Goal: Transaction & Acquisition: Purchase product/service

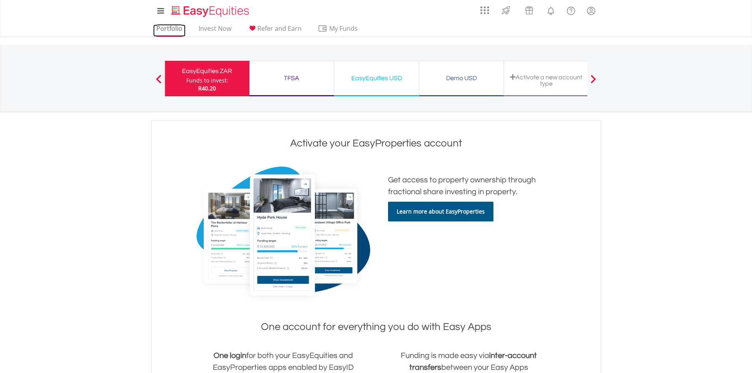
click at [172, 24] on link "Portfolio" at bounding box center [169, 30] width 32 height 12
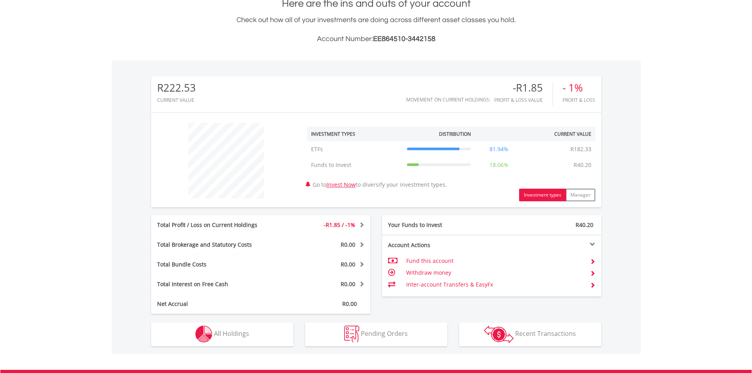
scroll to position [237, 0]
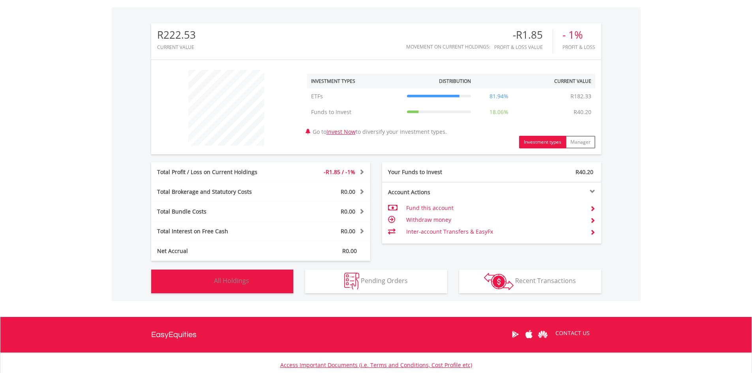
click at [228, 281] on span "All Holdings" at bounding box center [231, 280] width 35 height 9
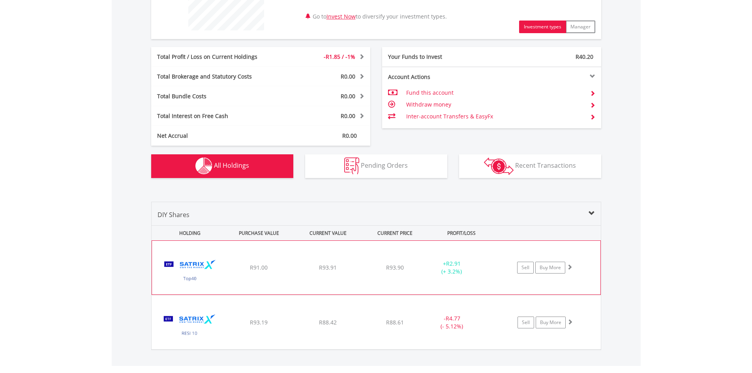
scroll to position [408, 0]
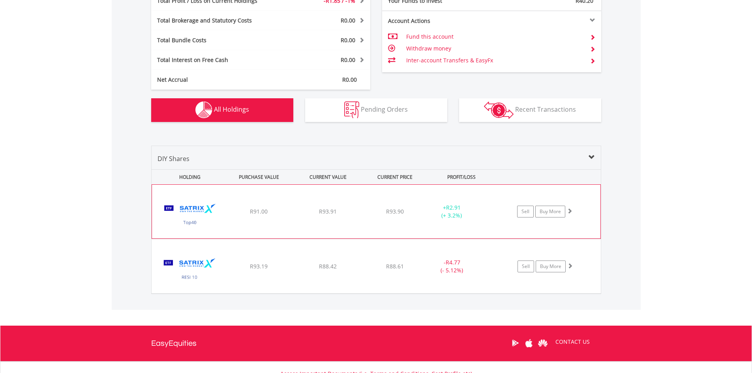
click at [246, 210] on div "R91.00" at bounding box center [258, 212] width 67 height 8
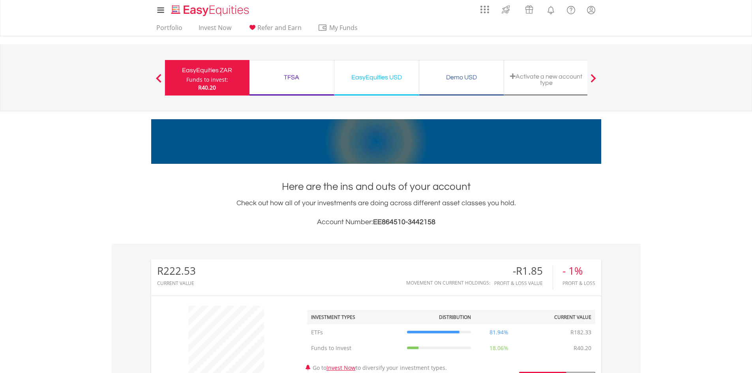
scroll to position [0, 0]
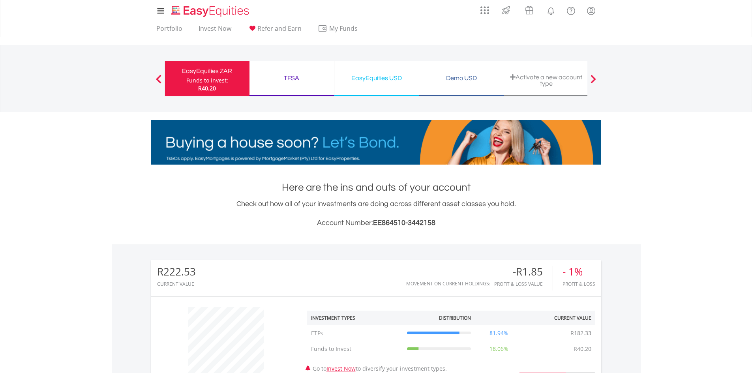
click at [197, 79] on div "Funds to invest:" at bounding box center [207, 81] width 42 height 8
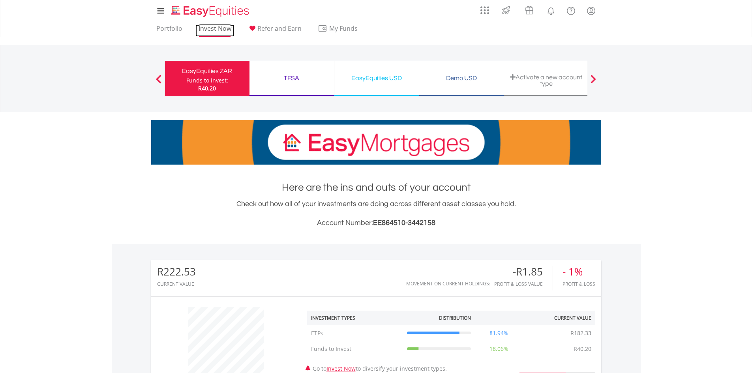
click at [215, 26] on link "Invest Now" at bounding box center [214, 30] width 39 height 12
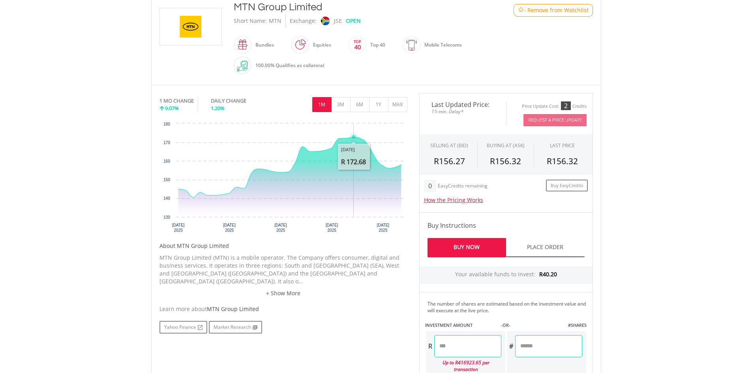
scroll to position [197, 0]
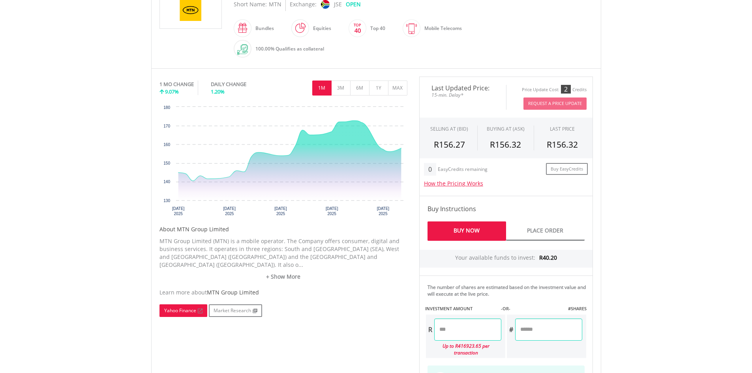
click at [200, 304] on link "Yahoo Finance" at bounding box center [183, 310] width 48 height 13
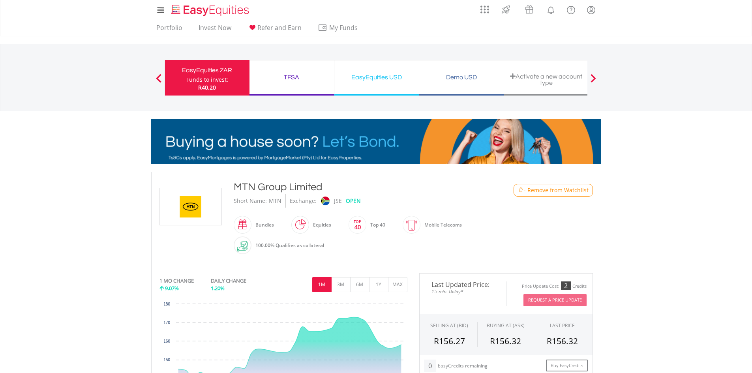
scroll to position [0, 0]
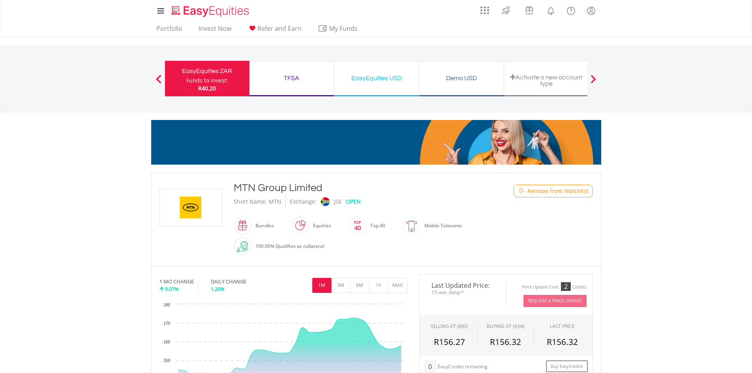
click at [366, 225] on span at bounding box center [366, 226] width 0 height 18
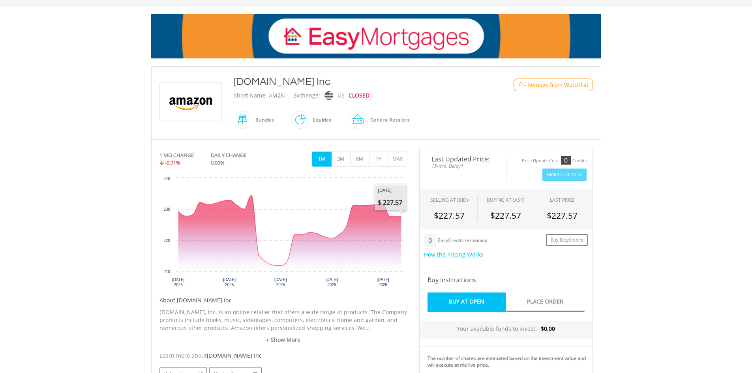
scroll to position [158, 0]
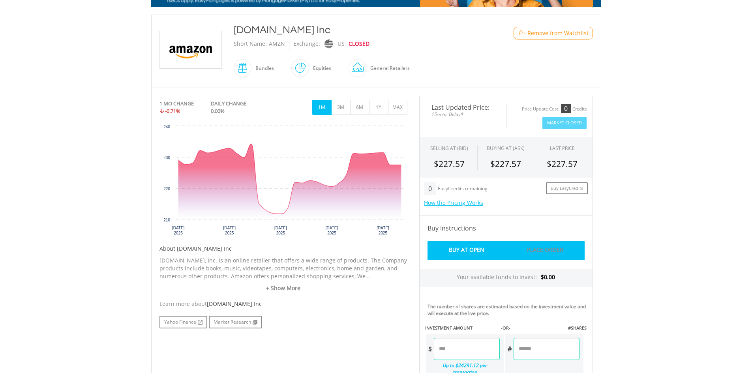
click at [541, 248] on link "Place Order" at bounding box center [545, 250] width 79 height 19
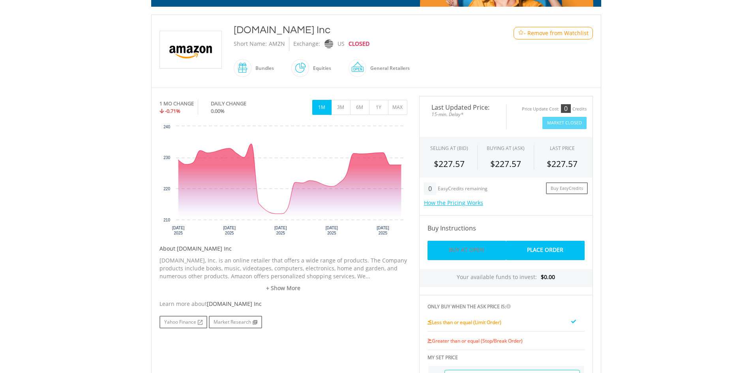
click at [467, 246] on link "Buy At Open" at bounding box center [466, 250] width 79 height 19
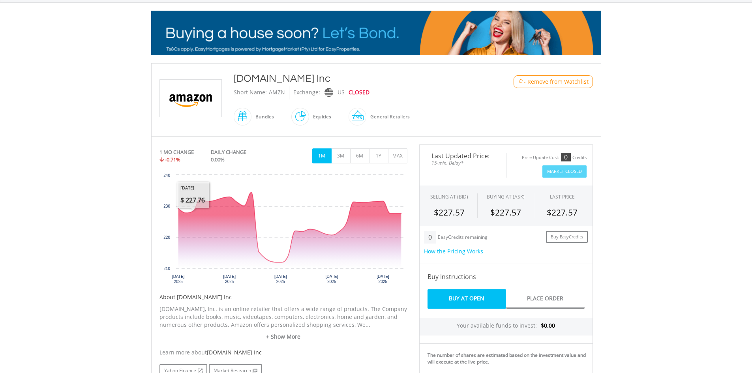
scroll to position [39, 0]
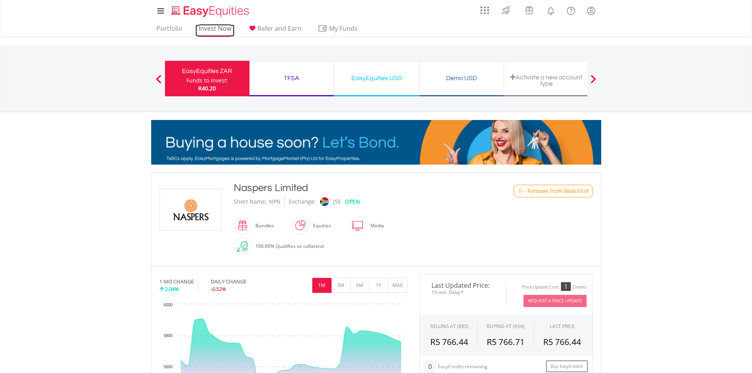
click at [205, 30] on link "Invest Now" at bounding box center [214, 30] width 39 height 12
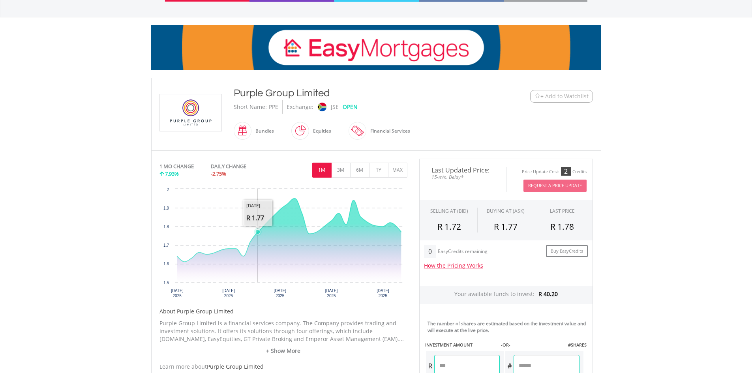
scroll to position [118, 0]
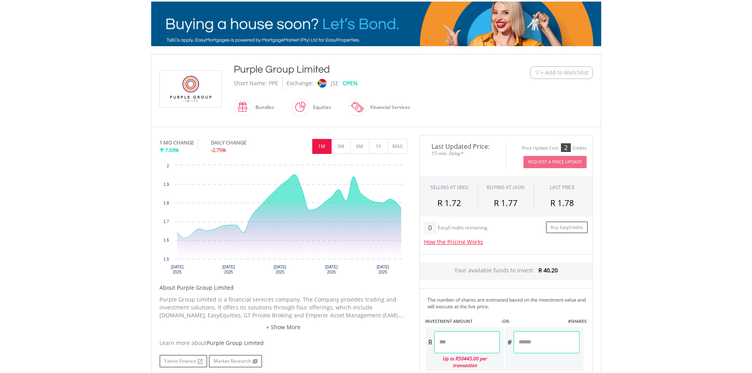
click at [536, 70] on img at bounding box center [537, 72] width 6 height 6
